Goal: Transaction & Acquisition: Purchase product/service

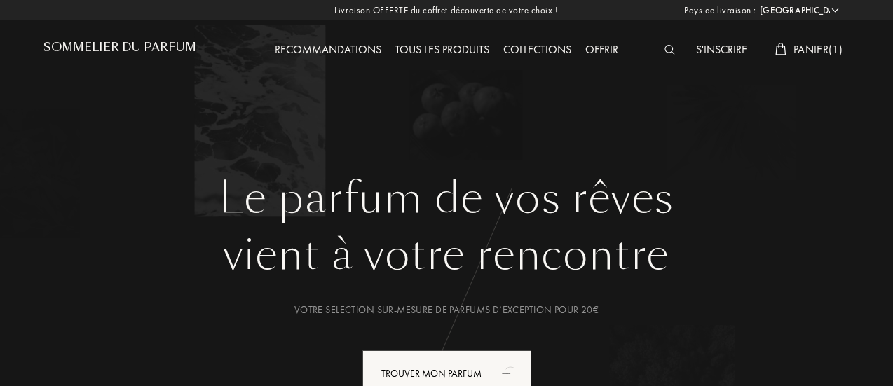
select select "FR"
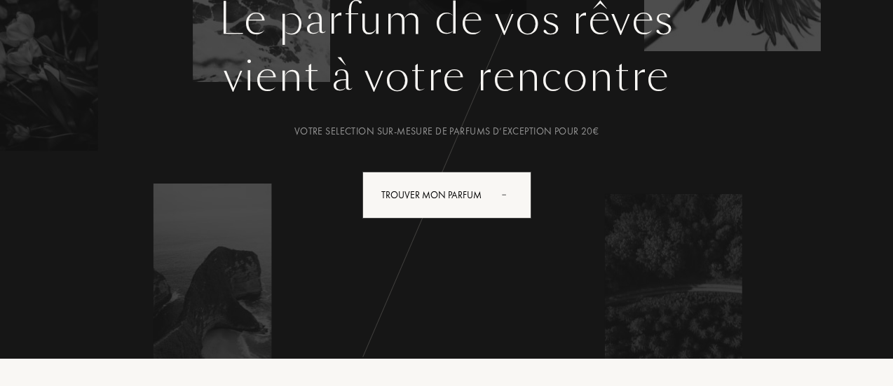
scroll to position [176, 0]
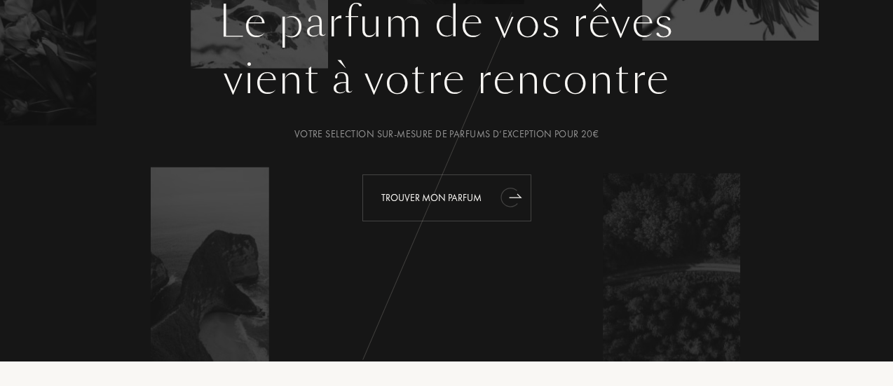
click at [442, 198] on div "Trouver mon parfum" at bounding box center [446, 198] width 169 height 47
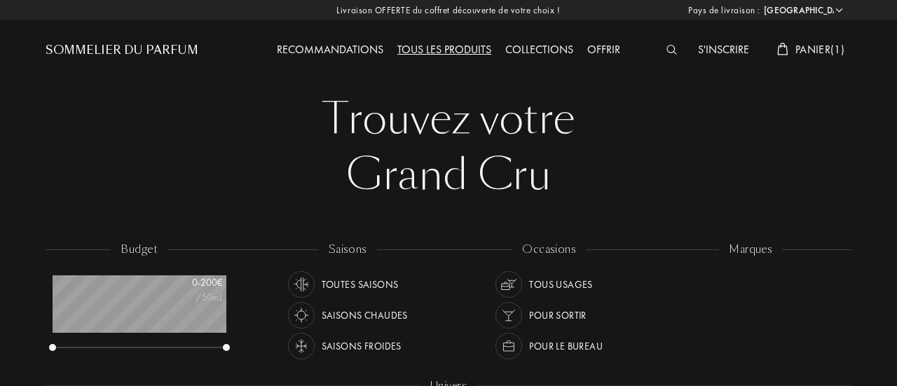
select select "FR"
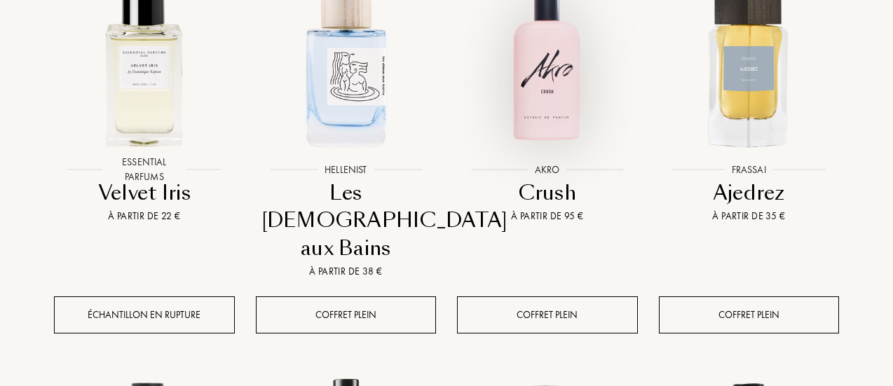
scroll to position [660, 0]
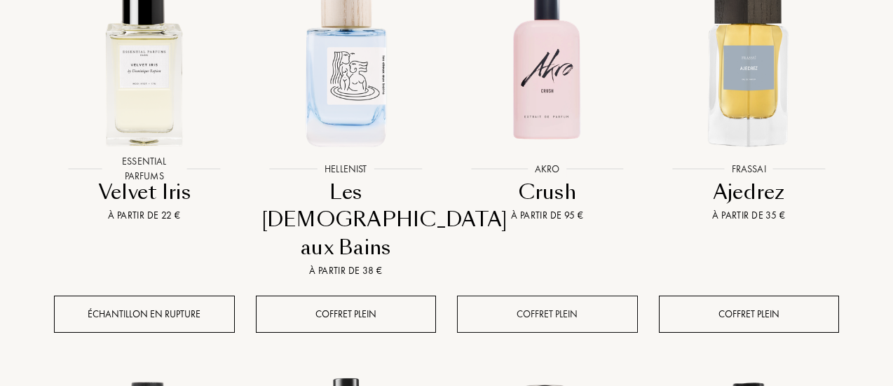
click at [557, 296] on div "Coffret plein" at bounding box center [547, 314] width 181 height 37
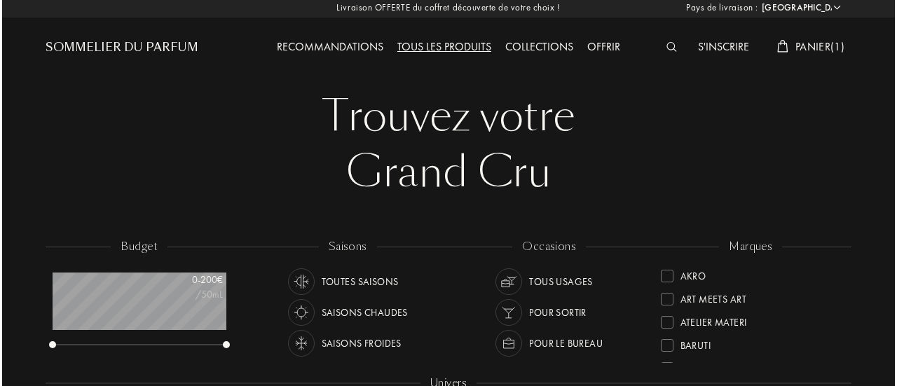
scroll to position [0, 0]
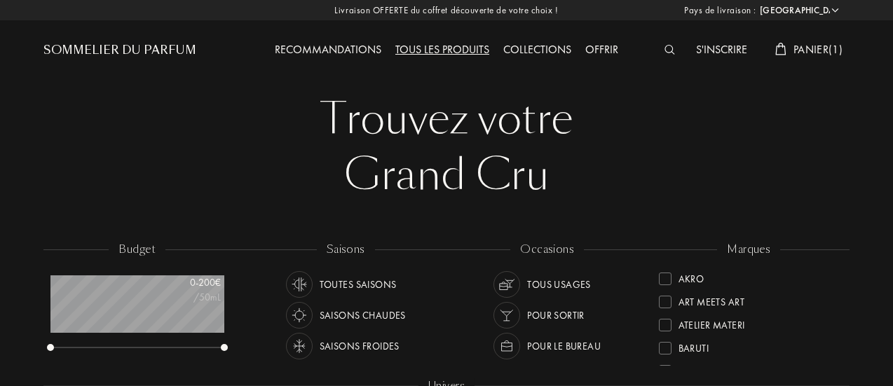
click at [794, 44] on span "Panier ( 1 )" at bounding box center [818, 49] width 49 height 15
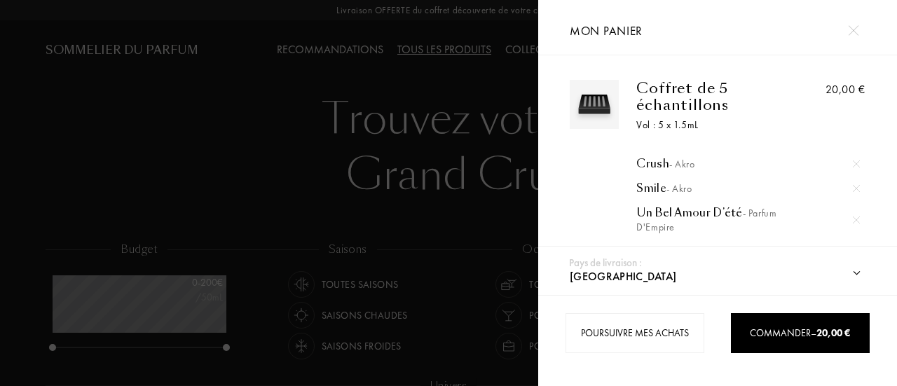
click at [854, 161] on img at bounding box center [856, 164] width 7 height 7
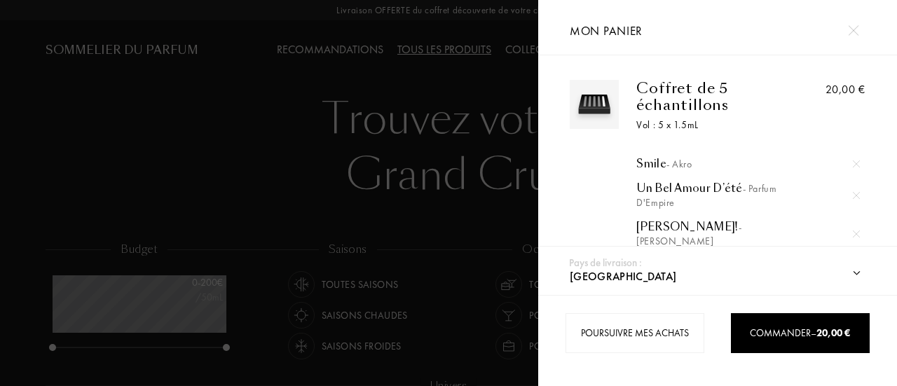
click at [854, 161] on img at bounding box center [856, 164] width 7 height 7
click at [854, 159] on div at bounding box center [856, 164] width 21 height 21
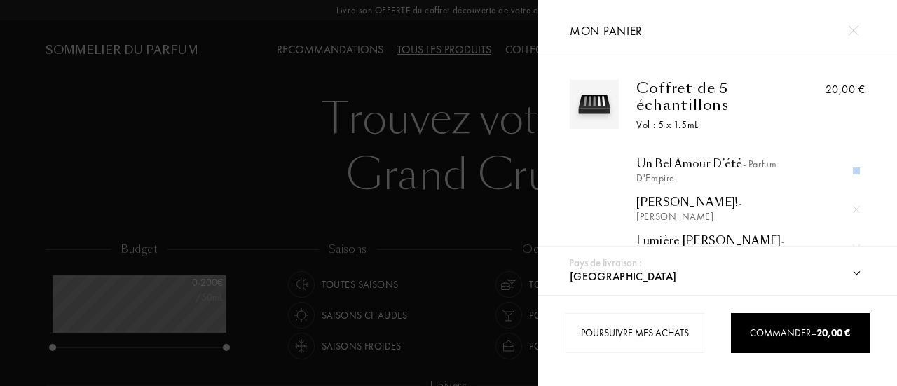
click at [854, 161] on div at bounding box center [856, 171] width 21 height 21
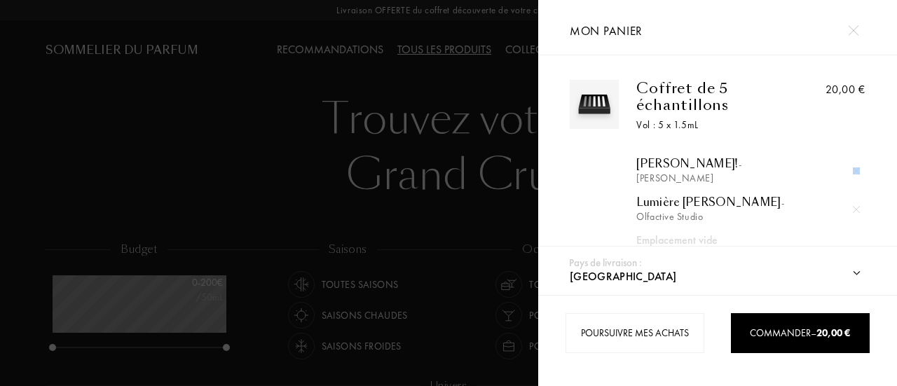
click at [854, 168] on img at bounding box center [856, 171] width 7 height 7
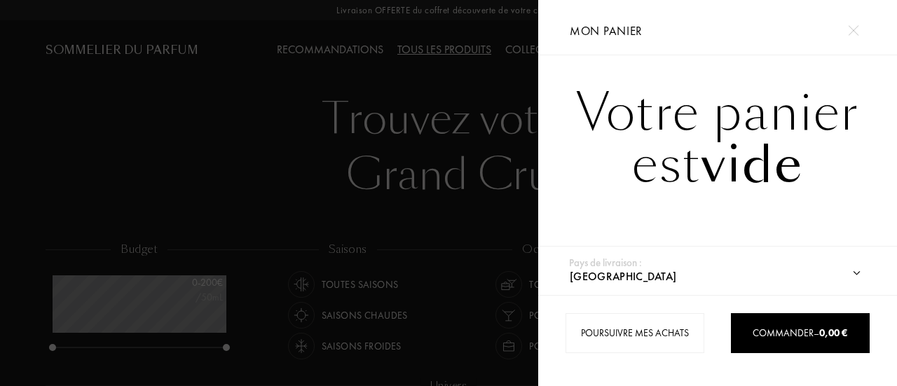
click at [326, 162] on div at bounding box center [269, 193] width 538 height 386
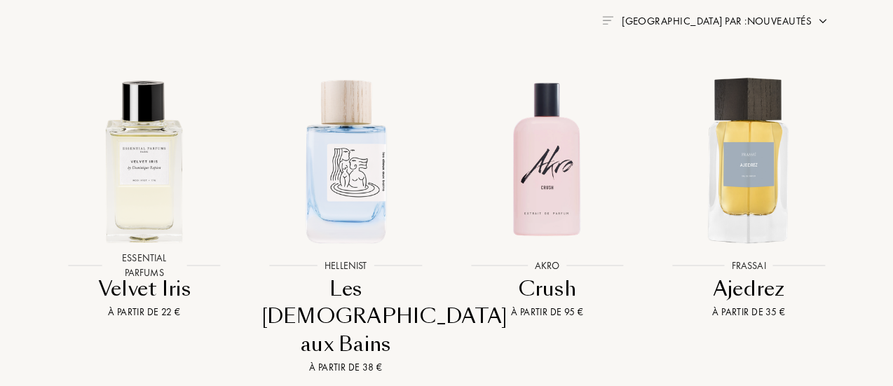
scroll to position [614, 0]
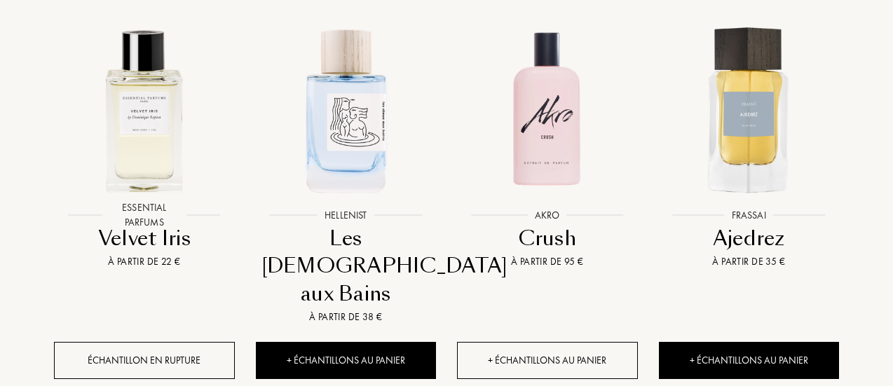
click at [530, 342] on div "+ Échantillons au panier" at bounding box center [547, 360] width 181 height 37
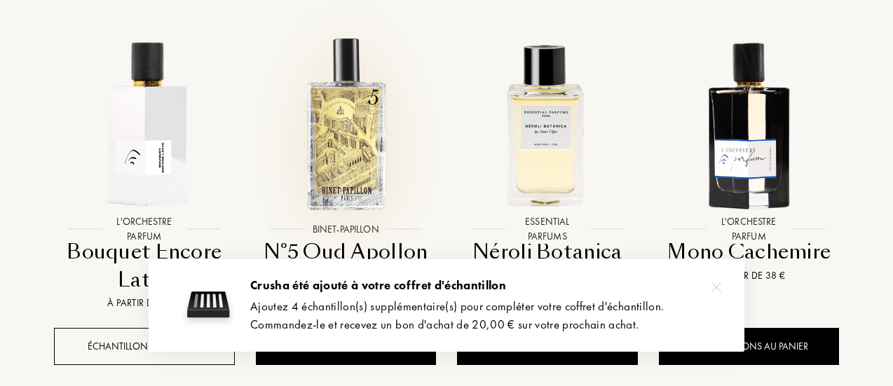
scroll to position [1001, 0]
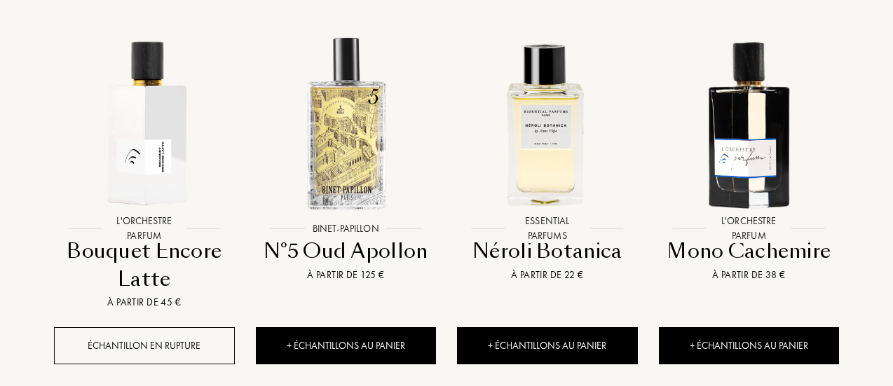
click at [91, 327] on div "Échantillon en rupture" at bounding box center [144, 345] width 181 height 37
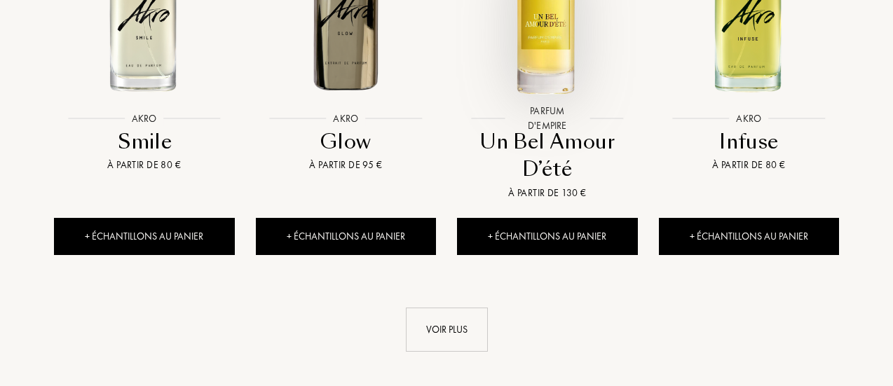
scroll to position [1488, 0]
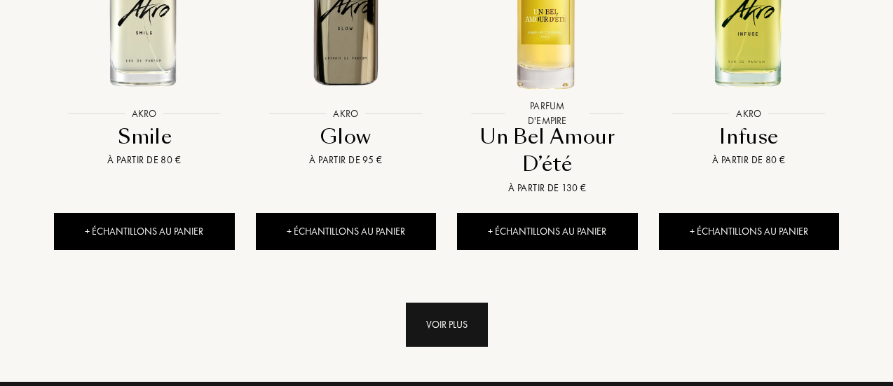
click at [454, 303] on div "Voir plus" at bounding box center [447, 325] width 82 height 44
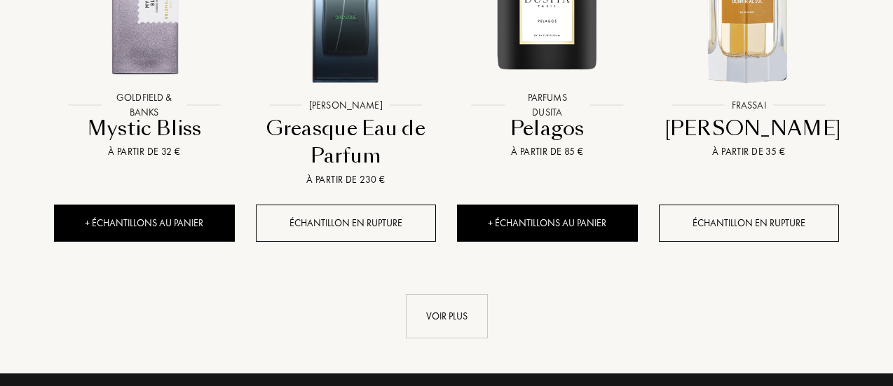
scroll to position [2617, 0]
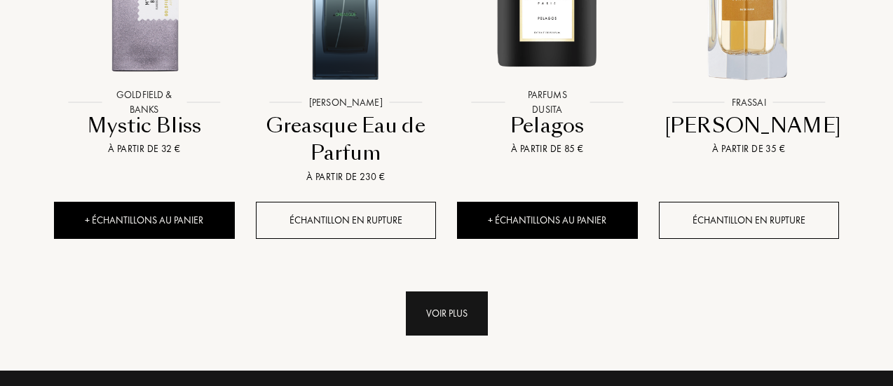
click at [445, 292] on div "Voir plus" at bounding box center [447, 314] width 82 height 44
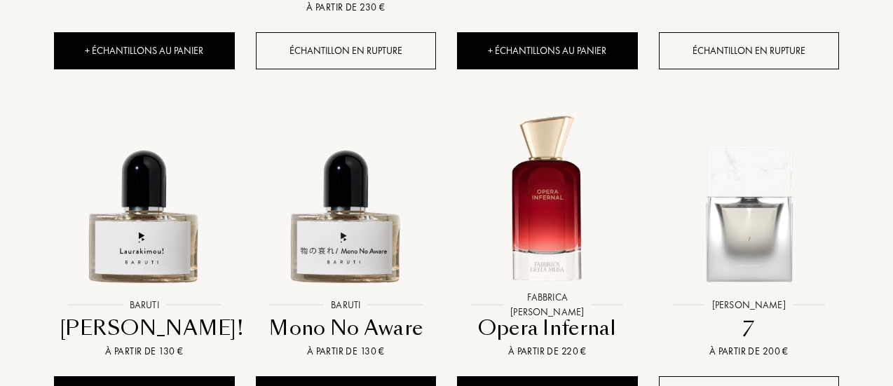
scroll to position [2836, 0]
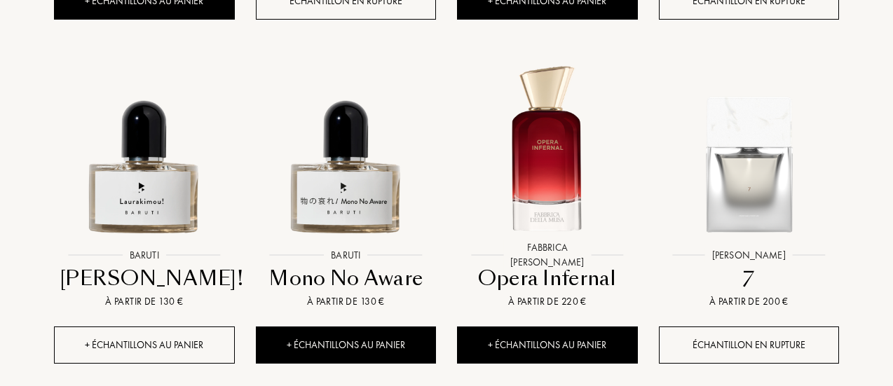
click at [165, 327] on div "+ Échantillons au panier" at bounding box center [144, 345] width 181 height 37
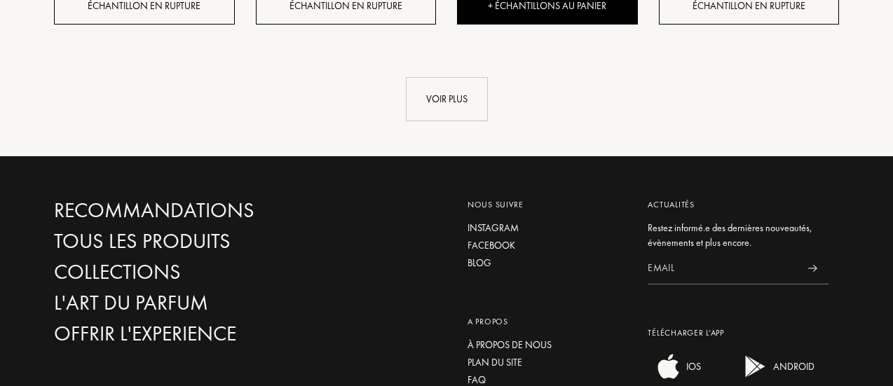
scroll to position [3927, 0]
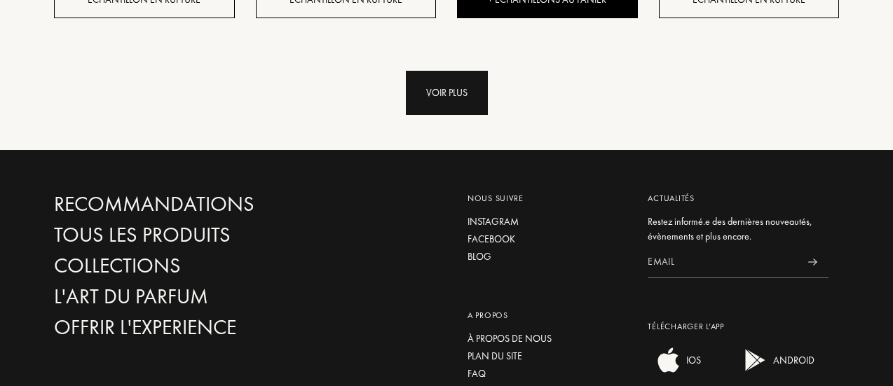
click at [418, 71] on div "Voir plus" at bounding box center [447, 93] width 82 height 44
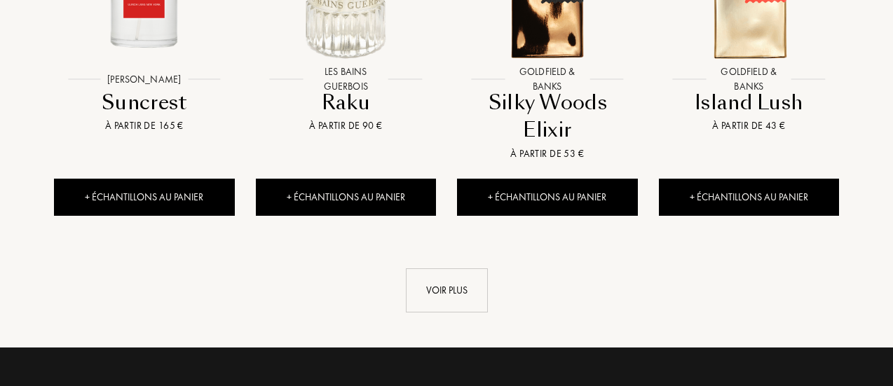
scroll to position [4793, 0]
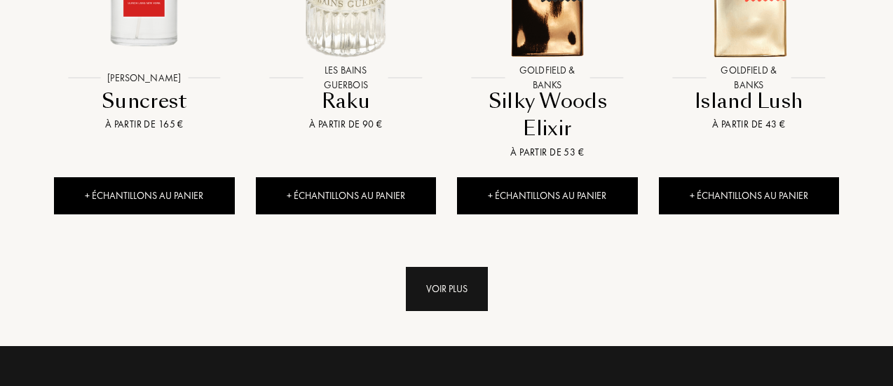
click at [432, 267] on div "Voir plus" at bounding box center [447, 289] width 82 height 44
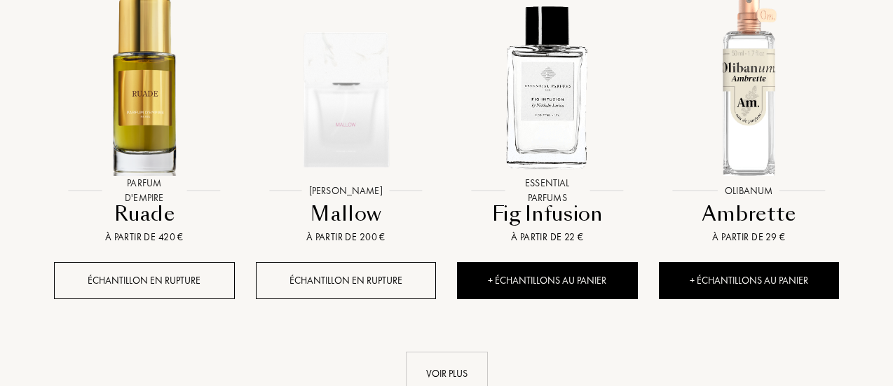
scroll to position [5798, 0]
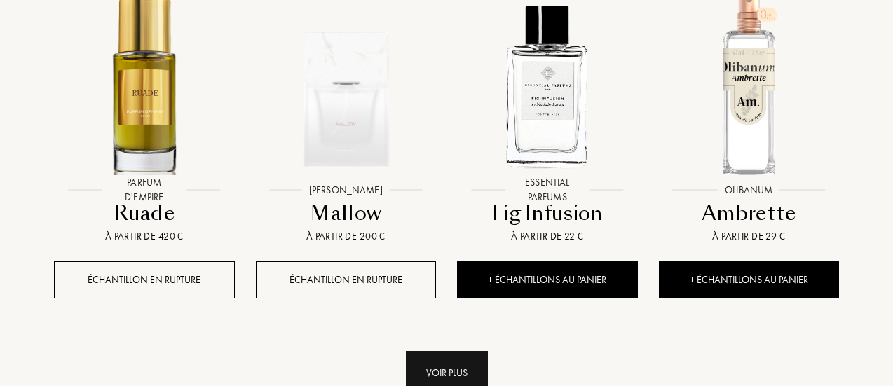
click at [452, 351] on div "Voir plus" at bounding box center [447, 373] width 82 height 44
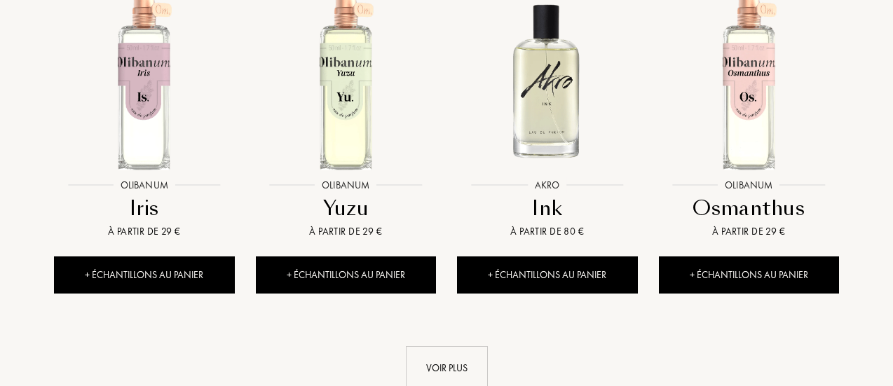
scroll to position [6889, 0]
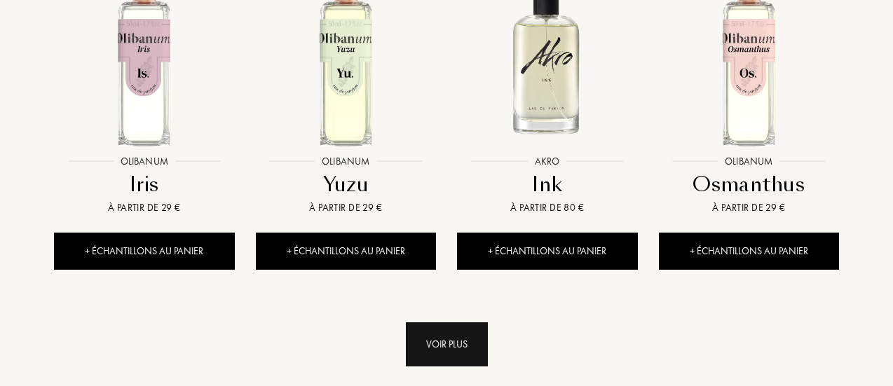
click at [451, 322] on div "Voir plus" at bounding box center [447, 344] width 82 height 44
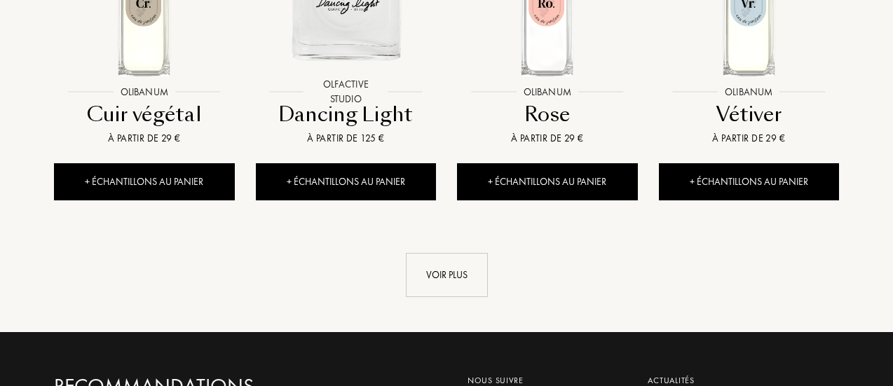
scroll to position [7994, 0]
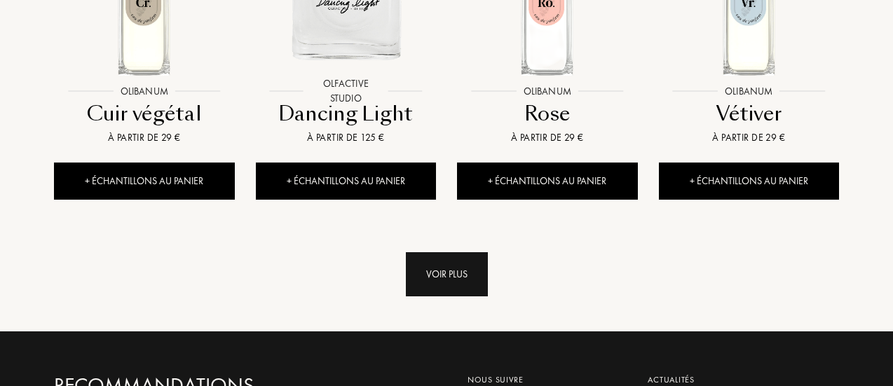
click at [447, 252] on div "Voir plus" at bounding box center [447, 274] width 82 height 44
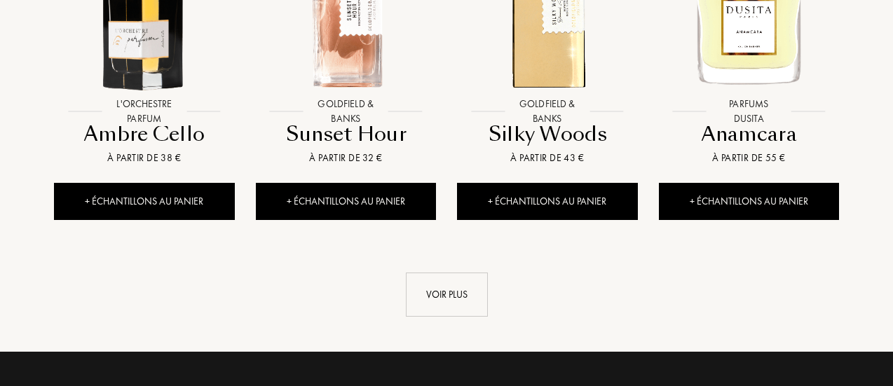
scroll to position [9008, 0]
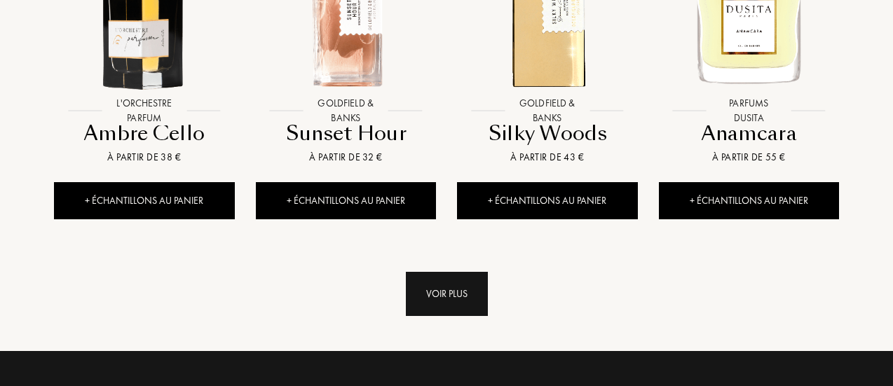
click at [461, 272] on div "Voir plus" at bounding box center [447, 294] width 82 height 44
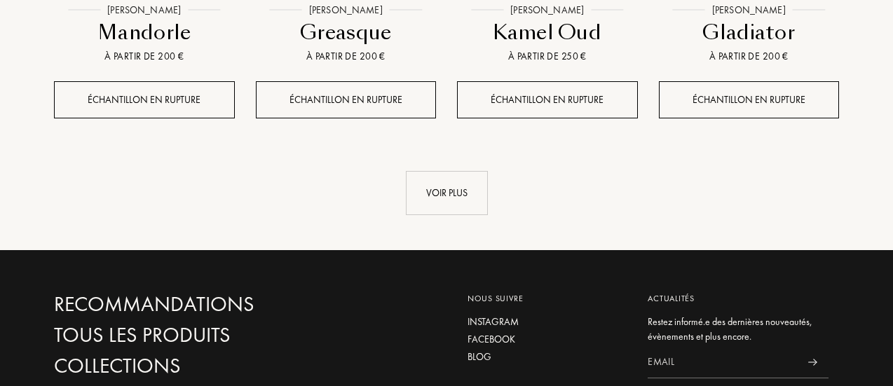
scroll to position [10173, 0]
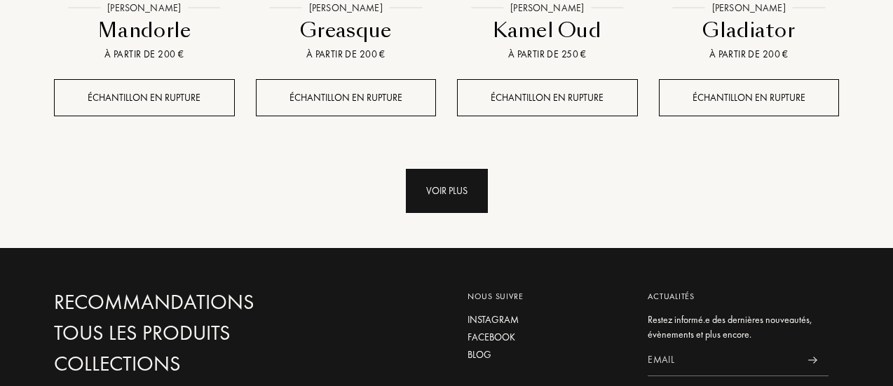
click at [443, 169] on div "Voir plus" at bounding box center [447, 191] width 82 height 44
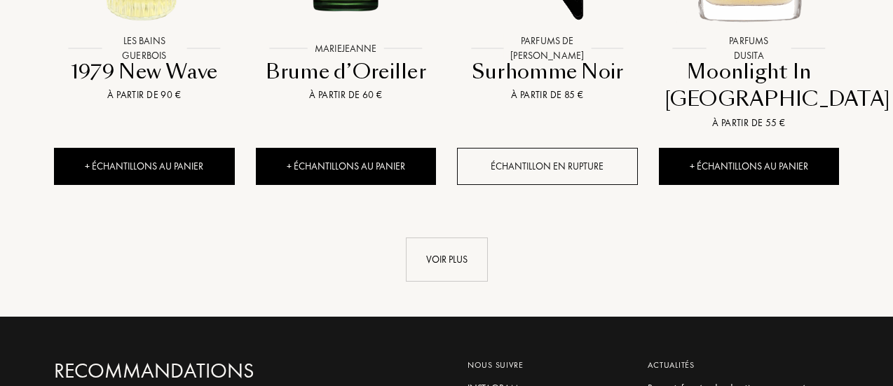
scroll to position [11167, 0]
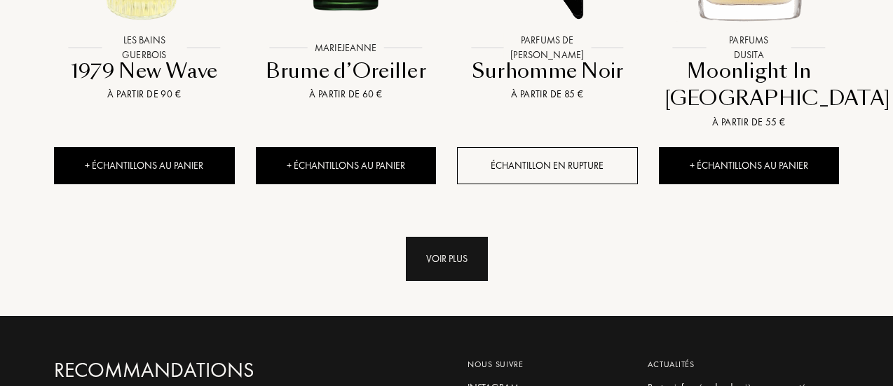
click at [453, 237] on div "Voir plus" at bounding box center [447, 259] width 82 height 44
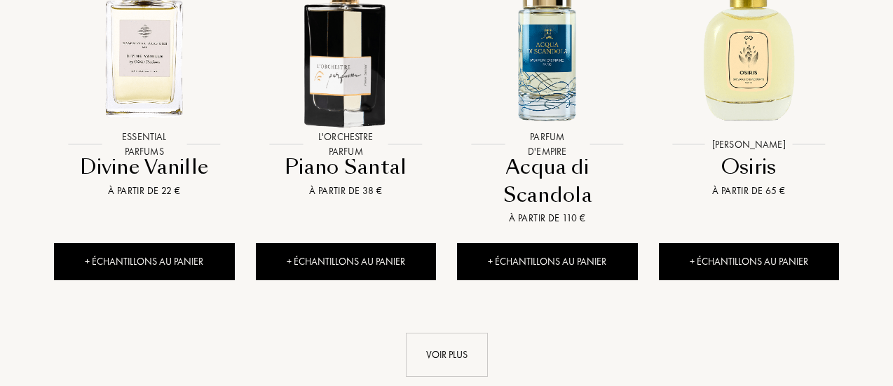
scroll to position [12161, 0]
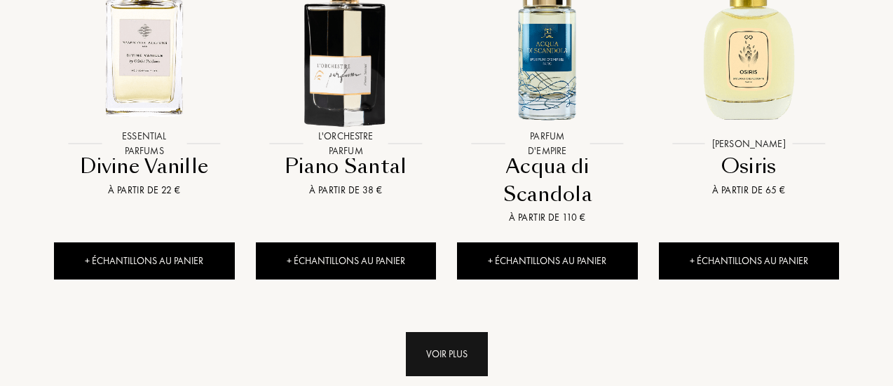
click at [434, 332] on div "Voir plus" at bounding box center [447, 354] width 82 height 44
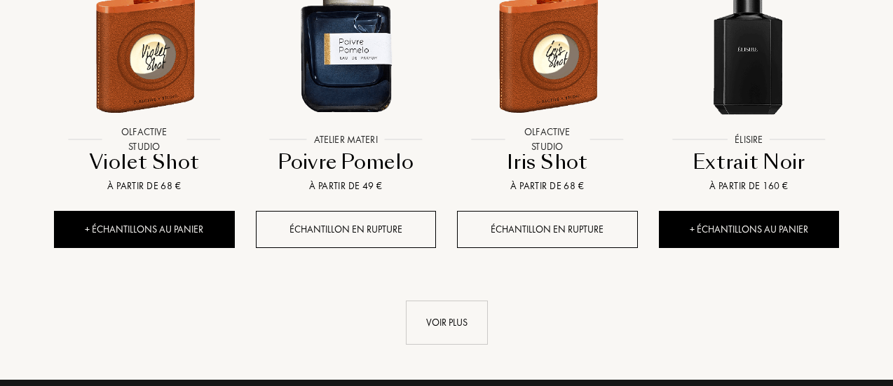
scroll to position [13229, 0]
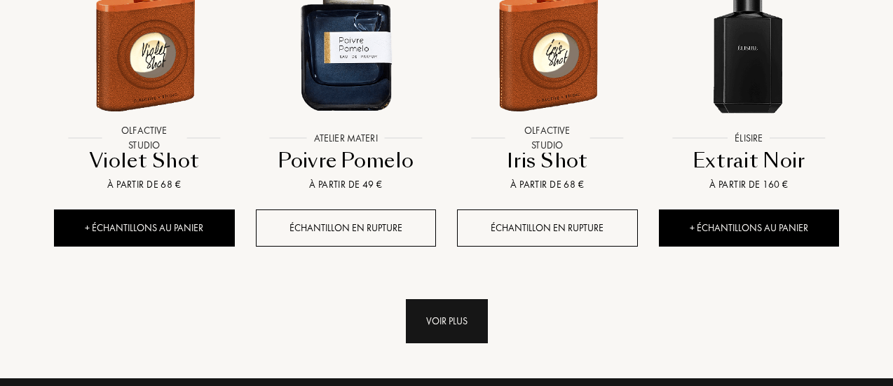
click at [437, 299] on div "Voir plus" at bounding box center [447, 321] width 82 height 44
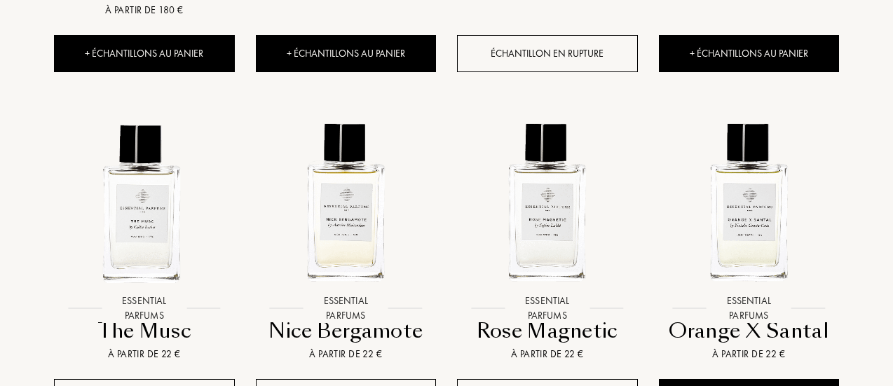
scroll to position [14314, 0]
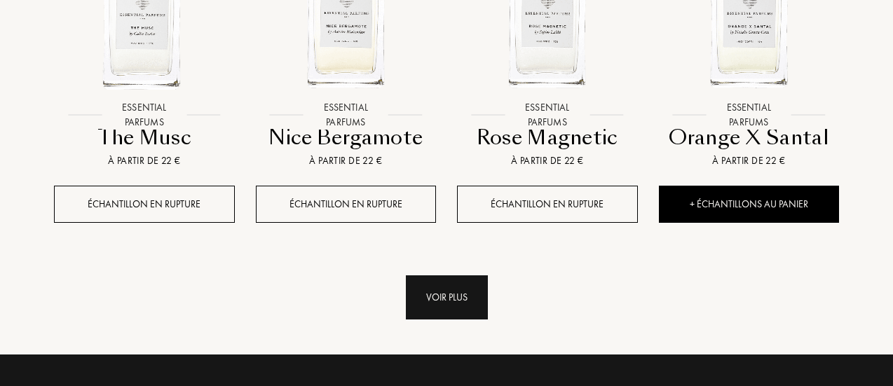
click at [434, 276] on div "Voir plus" at bounding box center [447, 298] width 82 height 44
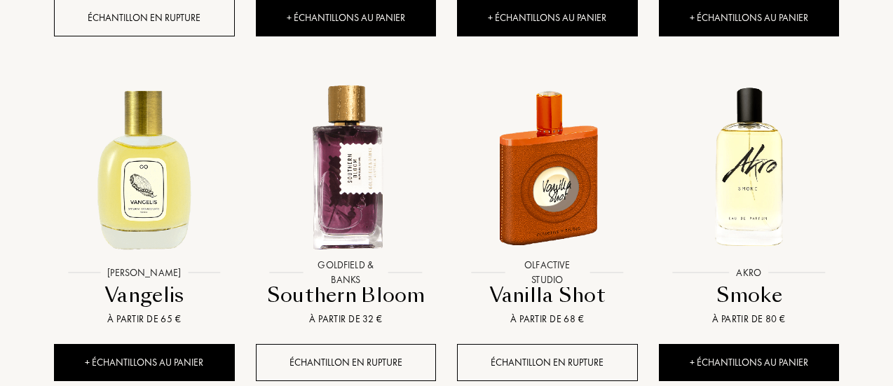
scroll to position [15303, 0]
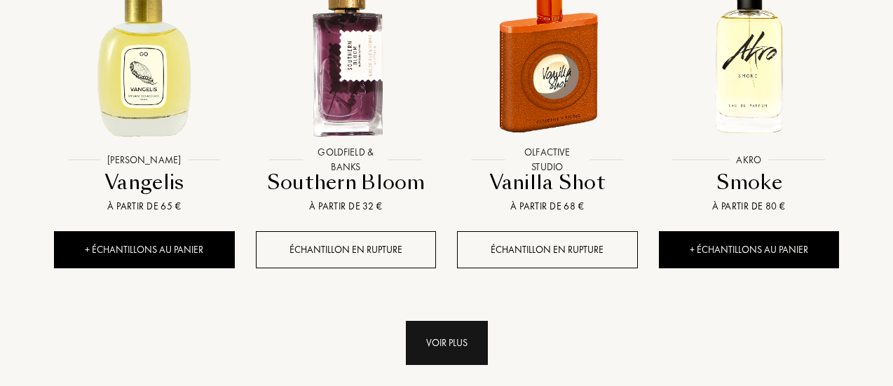
click at [433, 321] on div "Voir plus" at bounding box center [447, 343] width 82 height 44
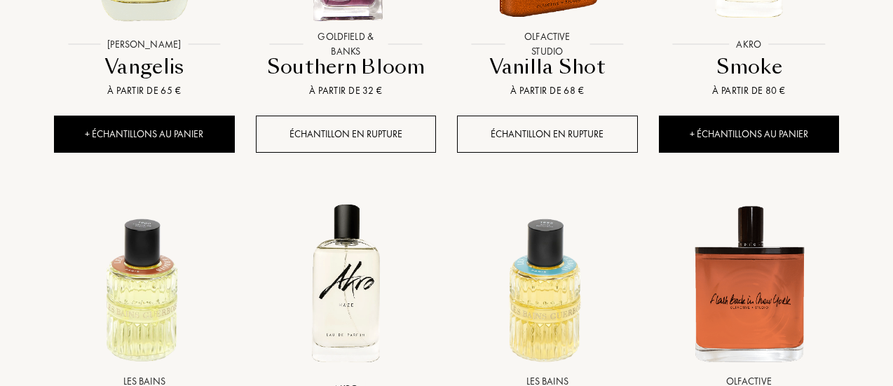
scroll to position [15559, 0]
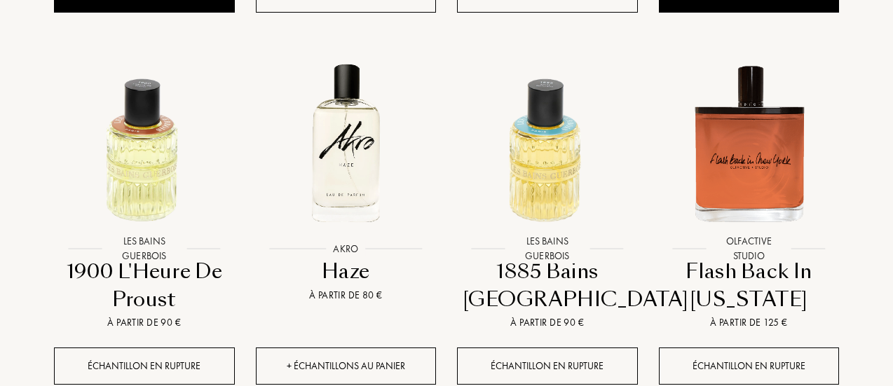
click at [360, 348] on div "+ Échantillons au panier" at bounding box center [346, 366] width 181 height 37
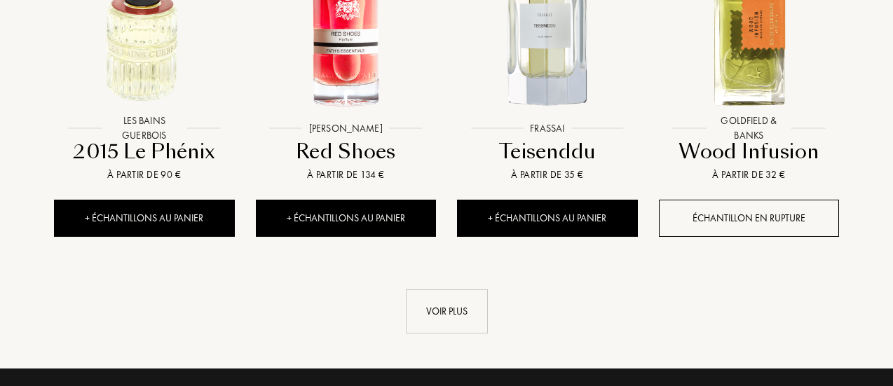
scroll to position [16425, 0]
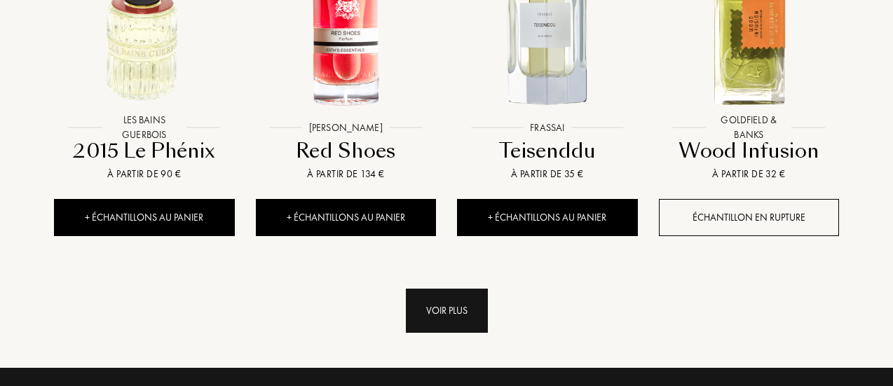
click at [436, 289] on div "Voir plus" at bounding box center [447, 311] width 82 height 44
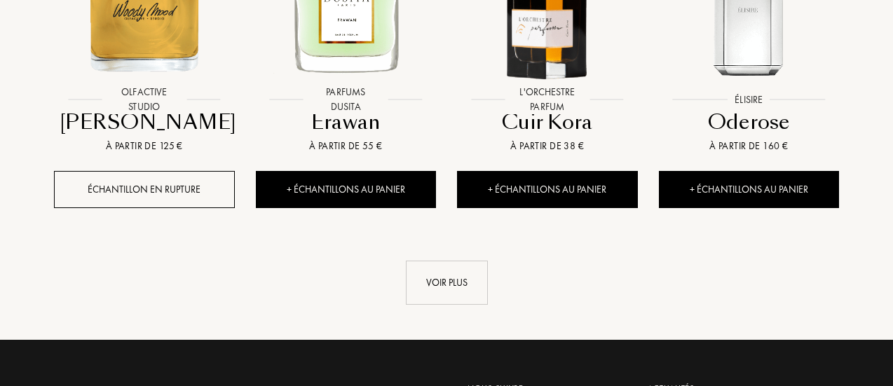
scroll to position [17487, 0]
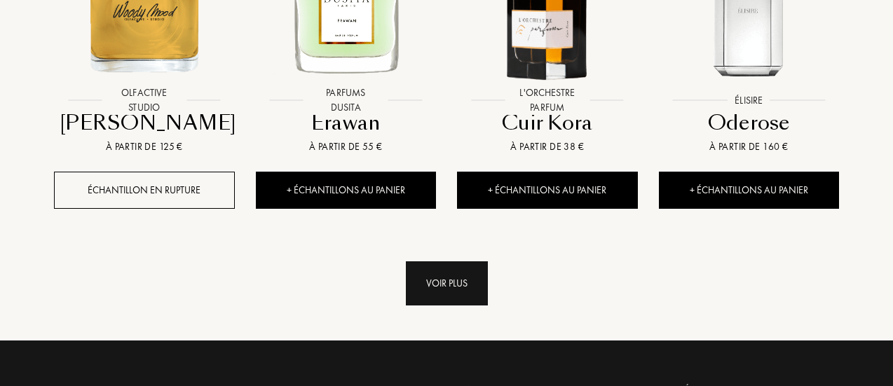
click at [442, 261] on div "Voir plus" at bounding box center [447, 283] width 82 height 44
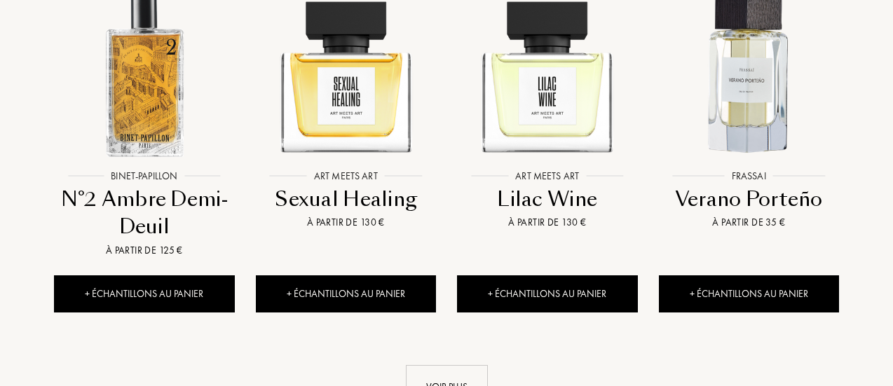
scroll to position [18504, 0]
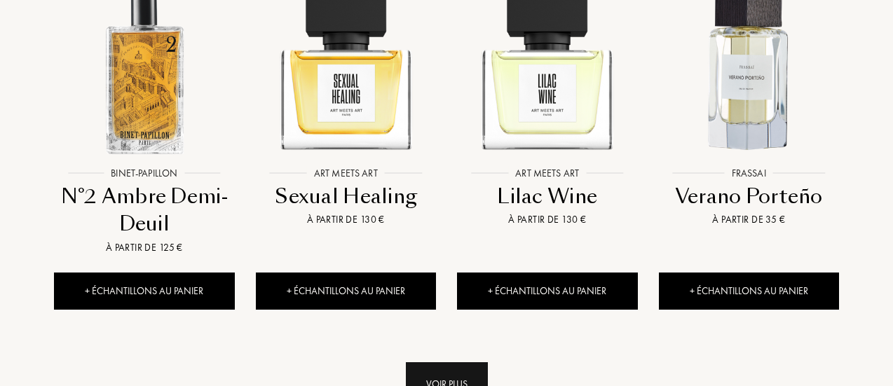
click at [435, 362] on div "Voir plus" at bounding box center [447, 384] width 82 height 44
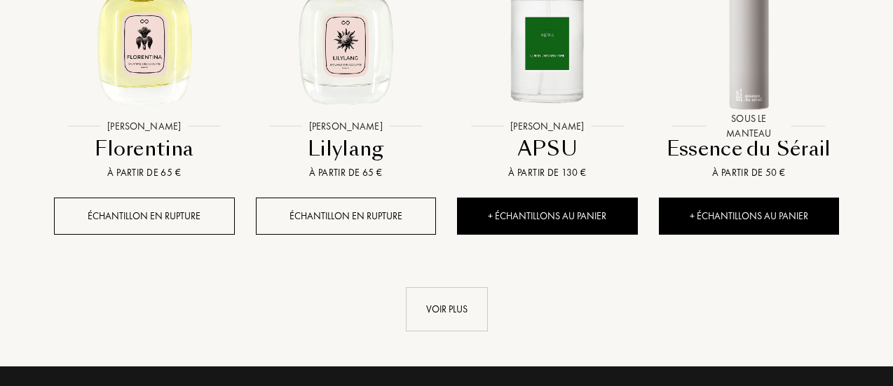
scroll to position [19669, 0]
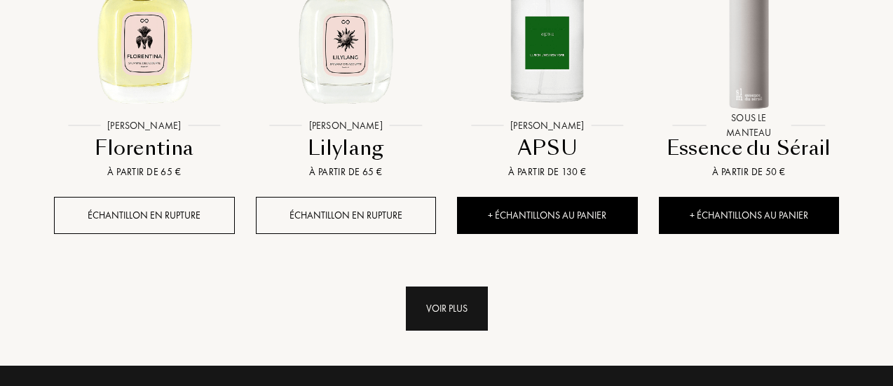
click at [439, 287] on div "Voir plus" at bounding box center [447, 309] width 82 height 44
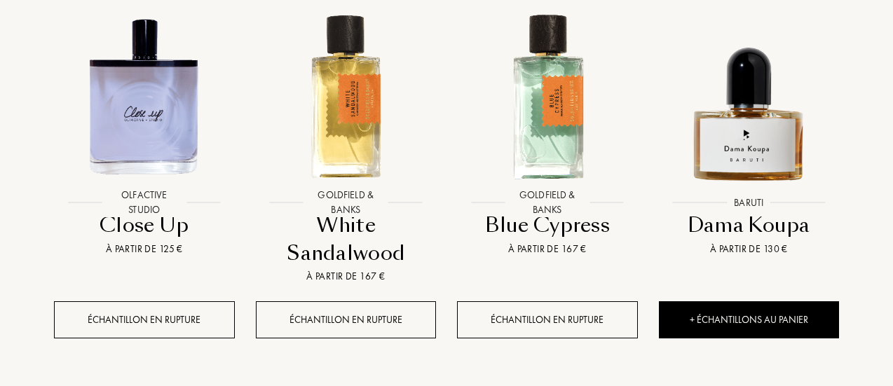
scroll to position [20654, 0]
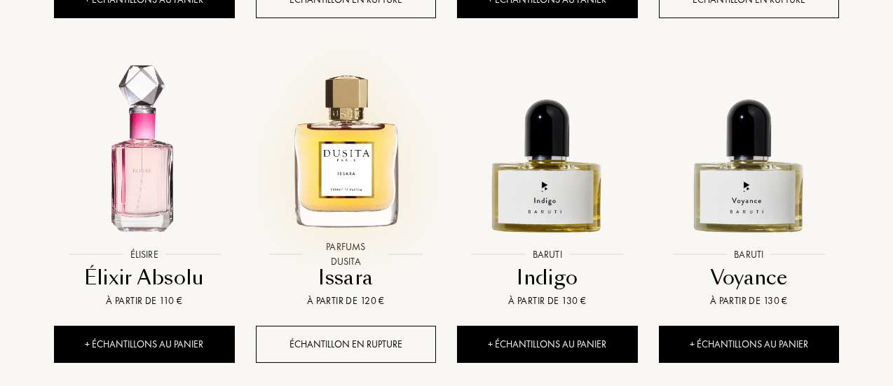
scroll to position [21692, 0]
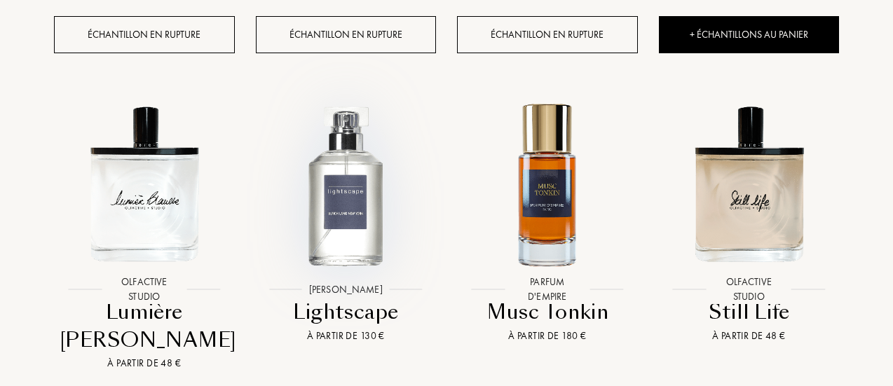
scroll to position [22692, 0]
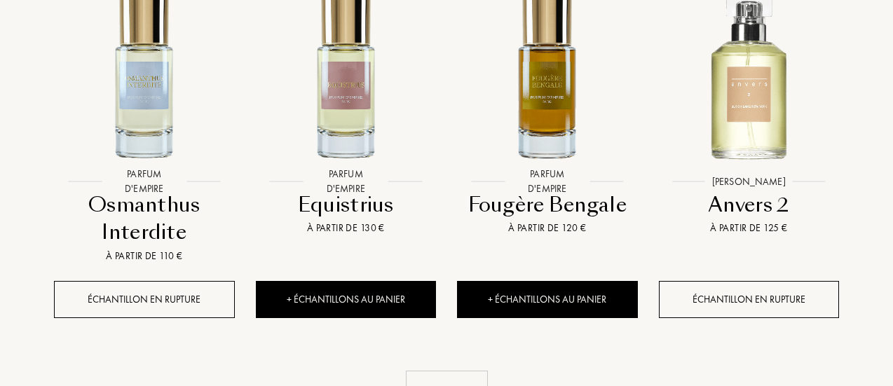
scroll to position [23889, 0]
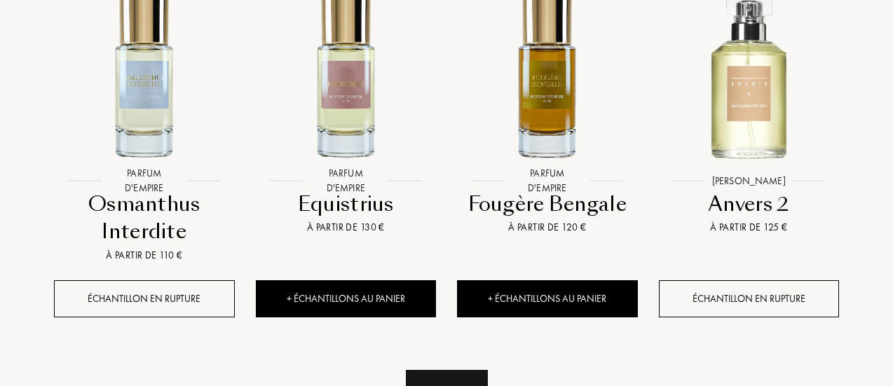
click at [419, 370] on div "Voir plus" at bounding box center [447, 392] width 82 height 44
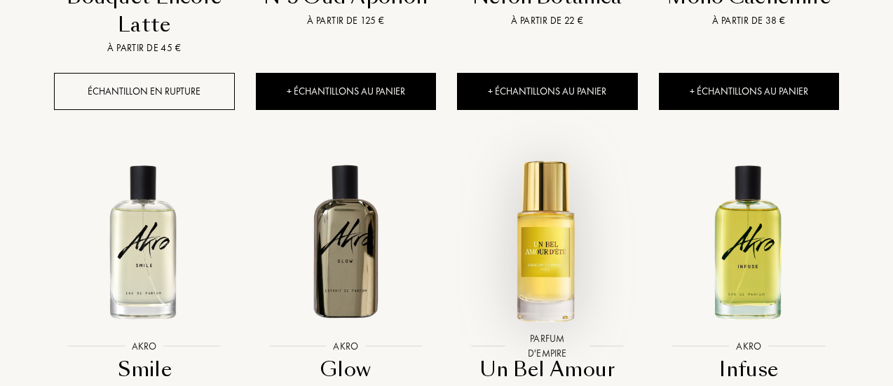
scroll to position [1428, 0]
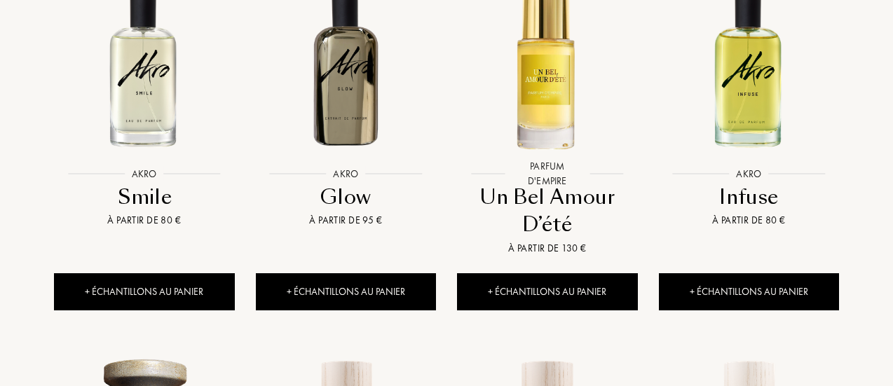
click at [526, 240] on link "Parfum d'Empire Parfum d'Empire Un Bel Amour D’été À partir de 130 €" at bounding box center [547, 117] width 181 height 311
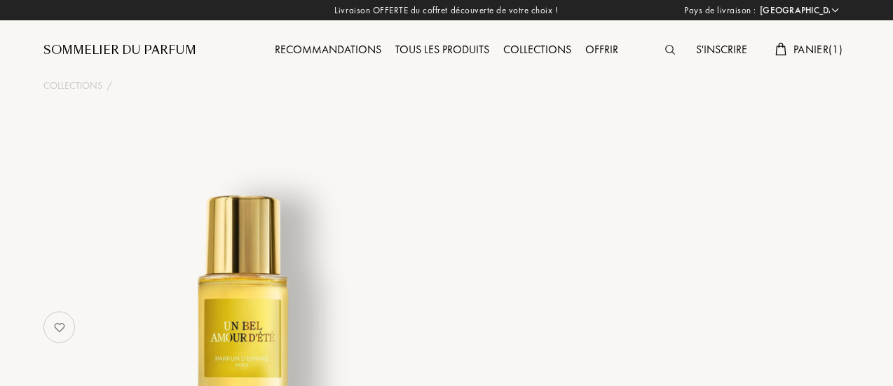
select select "FR"
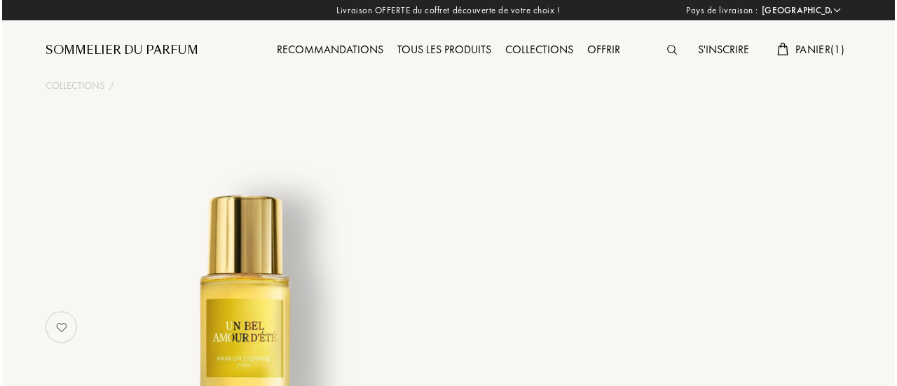
scroll to position [104, 0]
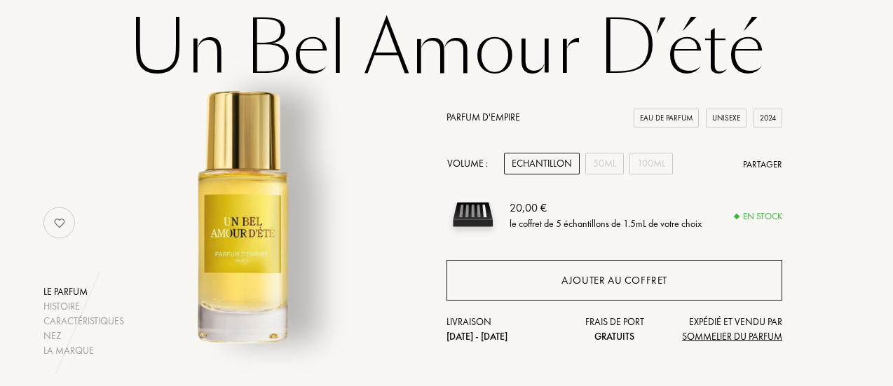
click at [573, 293] on div "Ajouter au coffret" at bounding box center [615, 280] width 336 height 41
